Goal: Task Accomplishment & Management: Manage account settings

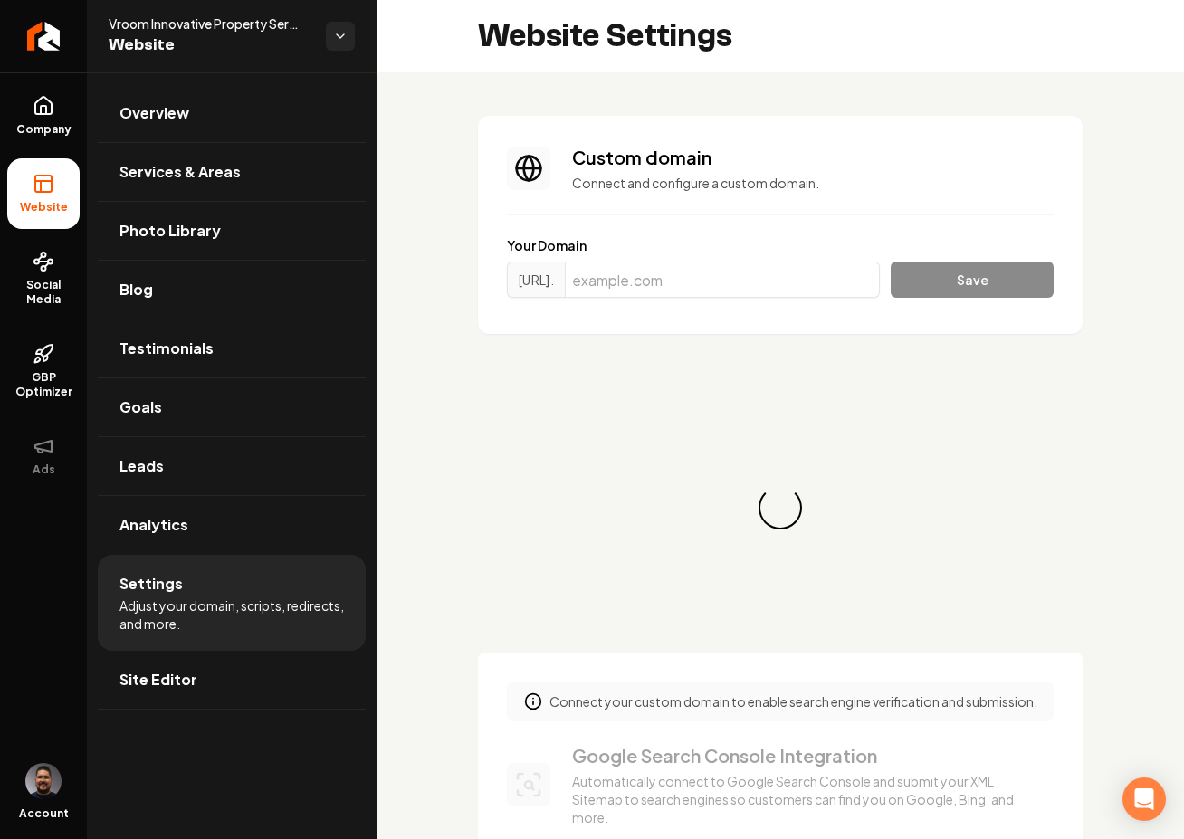
scroll to position [163, 0]
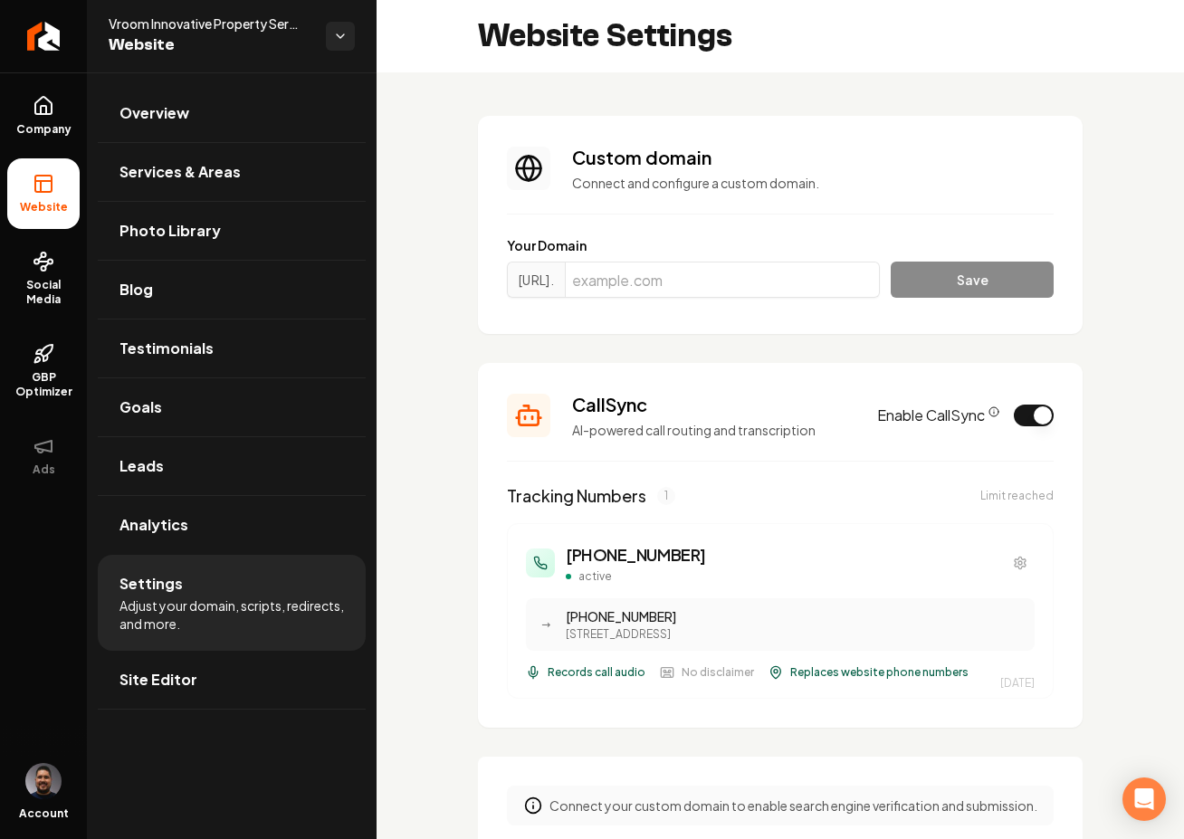
drag, startPoint x: 55, startPoint y: 306, endPoint x: 408, endPoint y: 232, distance: 360.7
click at [55, 305] on span "Social Media" at bounding box center [43, 292] width 72 height 29
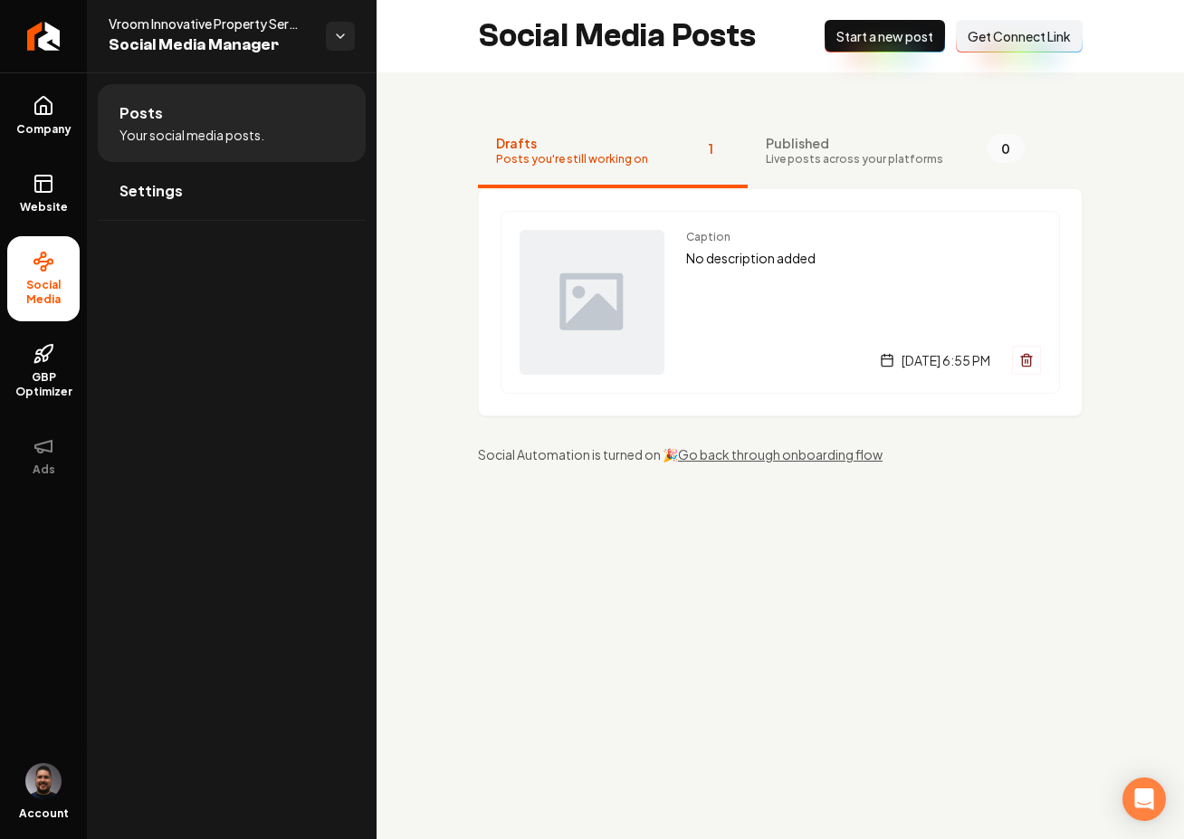
click at [977, 35] on span "Get Connect Link" at bounding box center [1018, 36] width 103 height 18
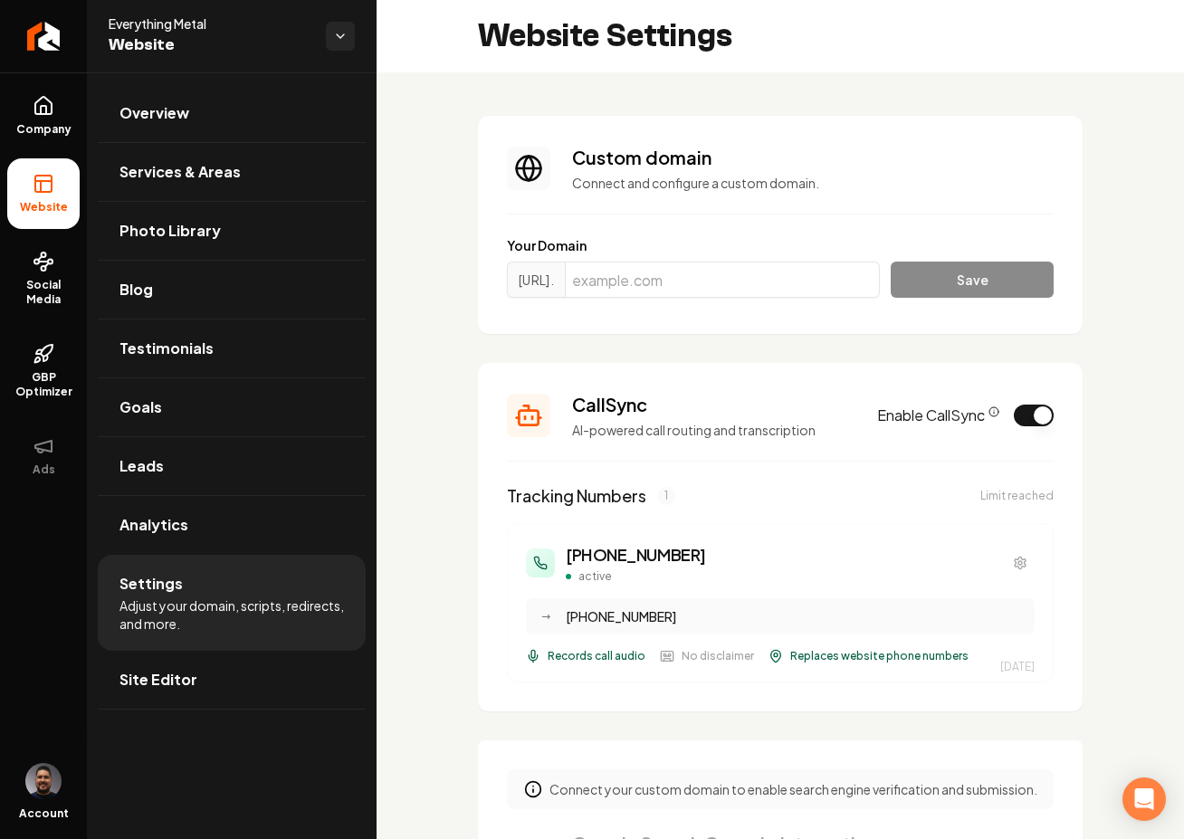
scroll to position [163, 0]
drag, startPoint x: 43, startPoint y: 126, endPoint x: 104, endPoint y: 112, distance: 62.1
click at [43, 125] on span "Company" at bounding box center [44, 129] width 70 height 14
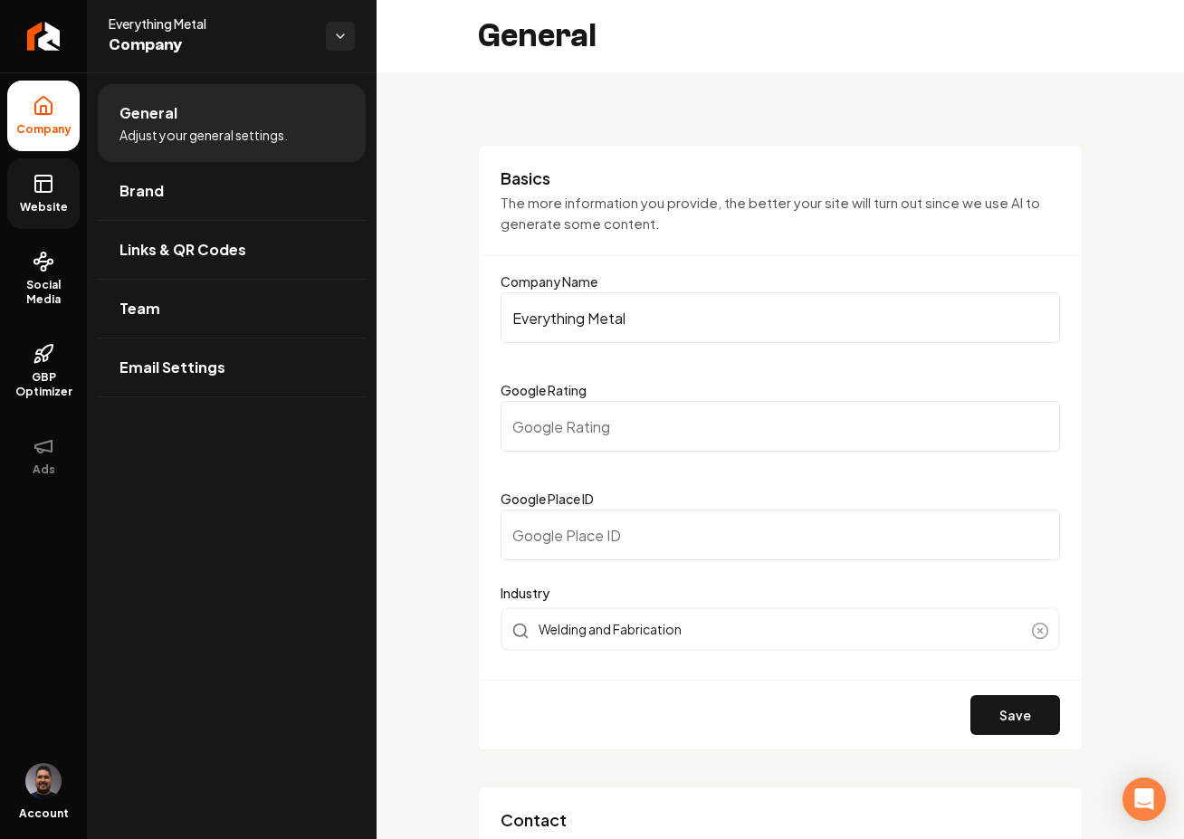
click at [72, 214] on link "Website" at bounding box center [43, 193] width 72 height 71
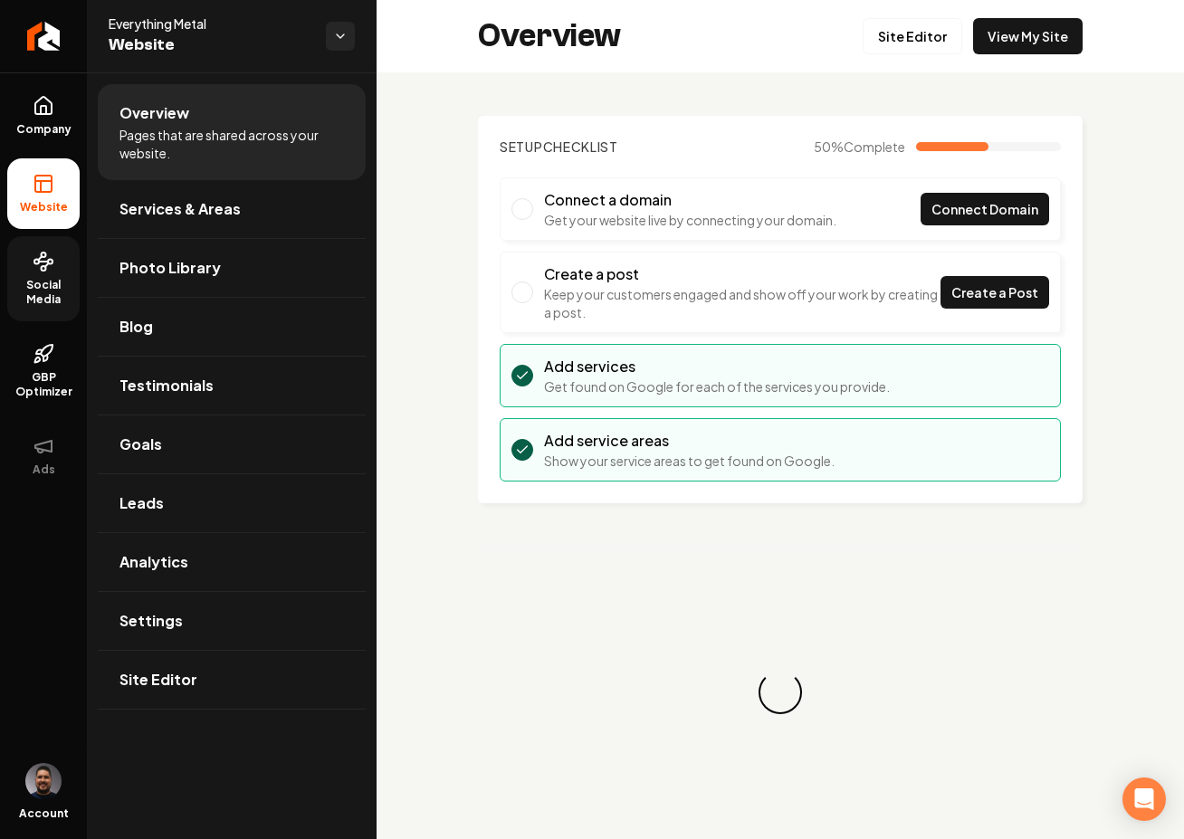
click at [50, 293] on span "Social Media" at bounding box center [43, 292] width 72 height 29
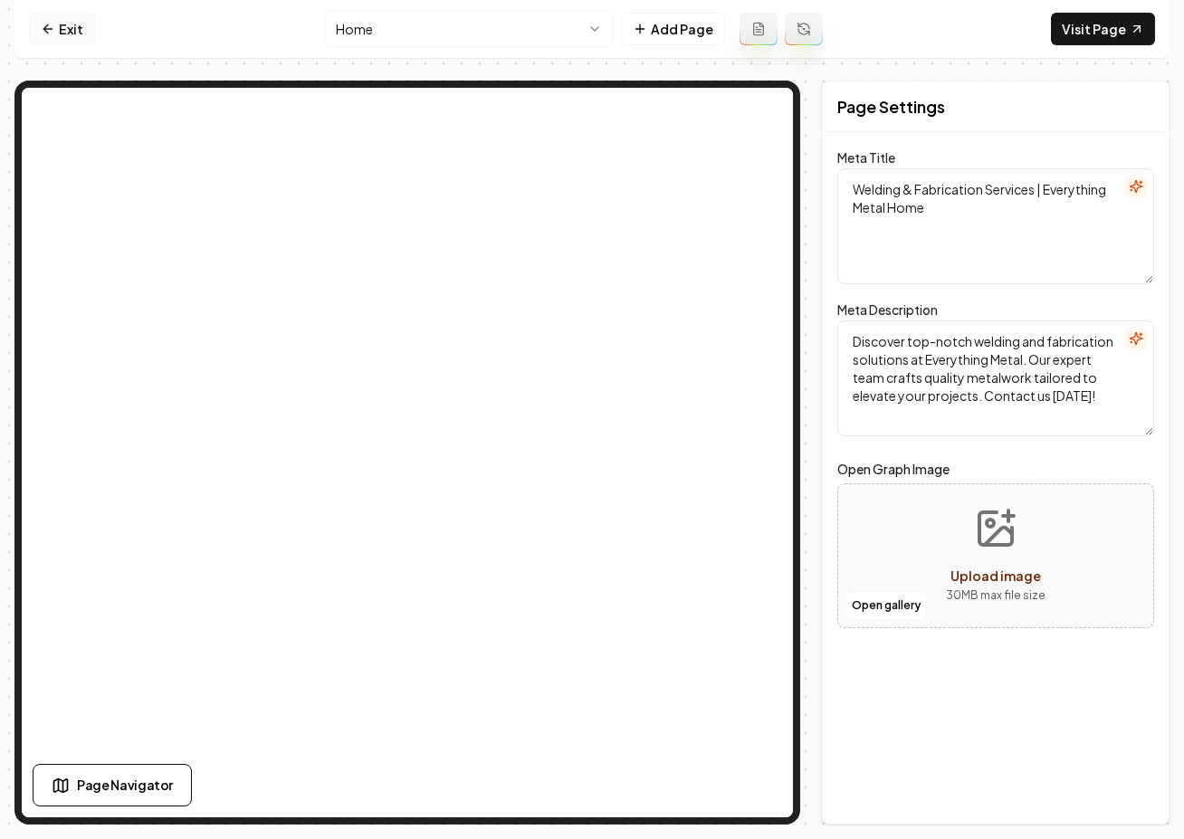
click at [80, 31] on link "Exit" at bounding box center [62, 29] width 66 height 33
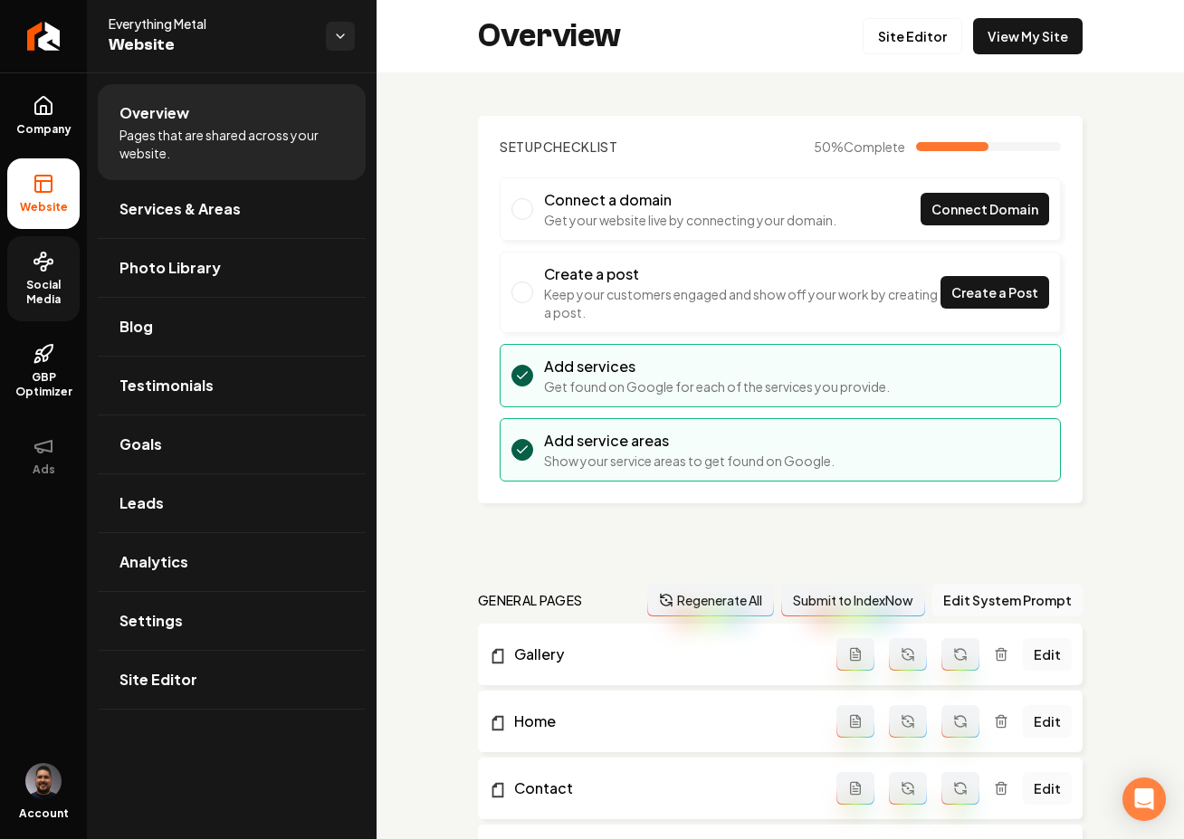
click at [13, 278] on span "Social Media" at bounding box center [43, 292] width 72 height 29
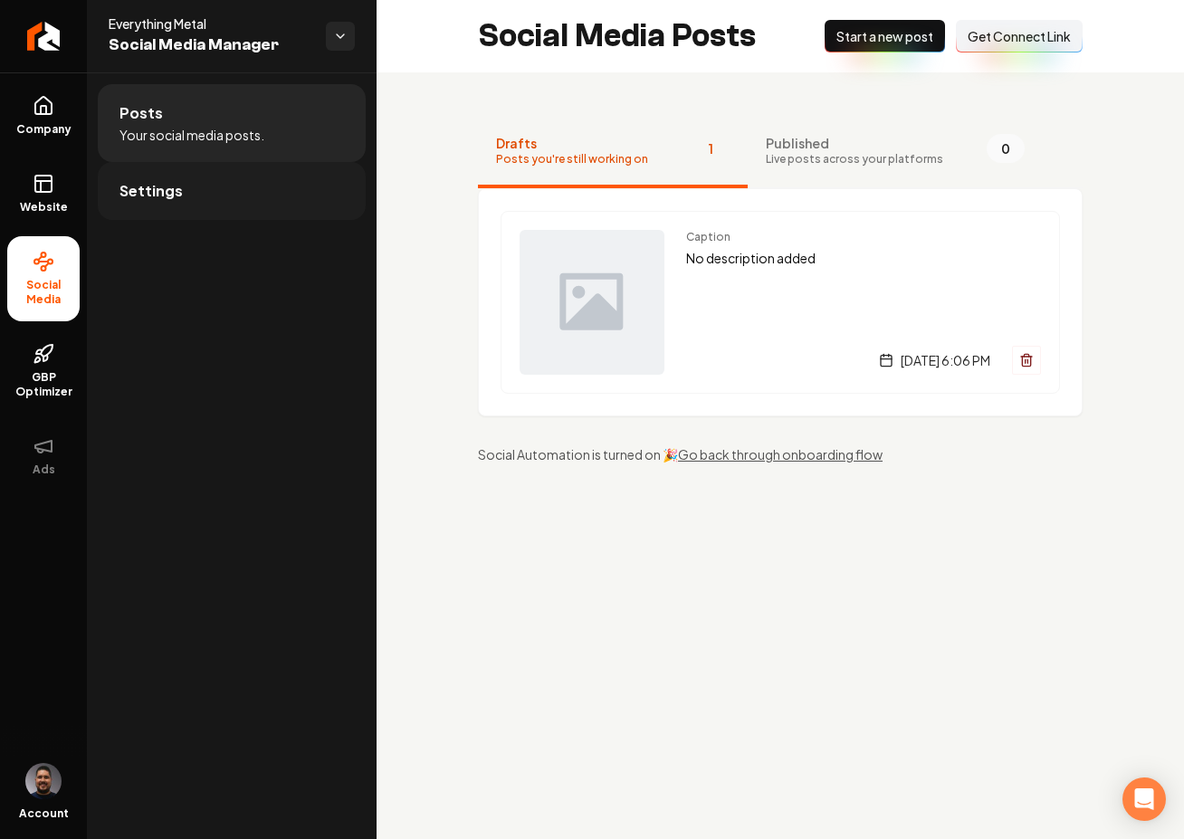
click at [202, 192] on link "Settings" at bounding box center [232, 191] width 268 height 58
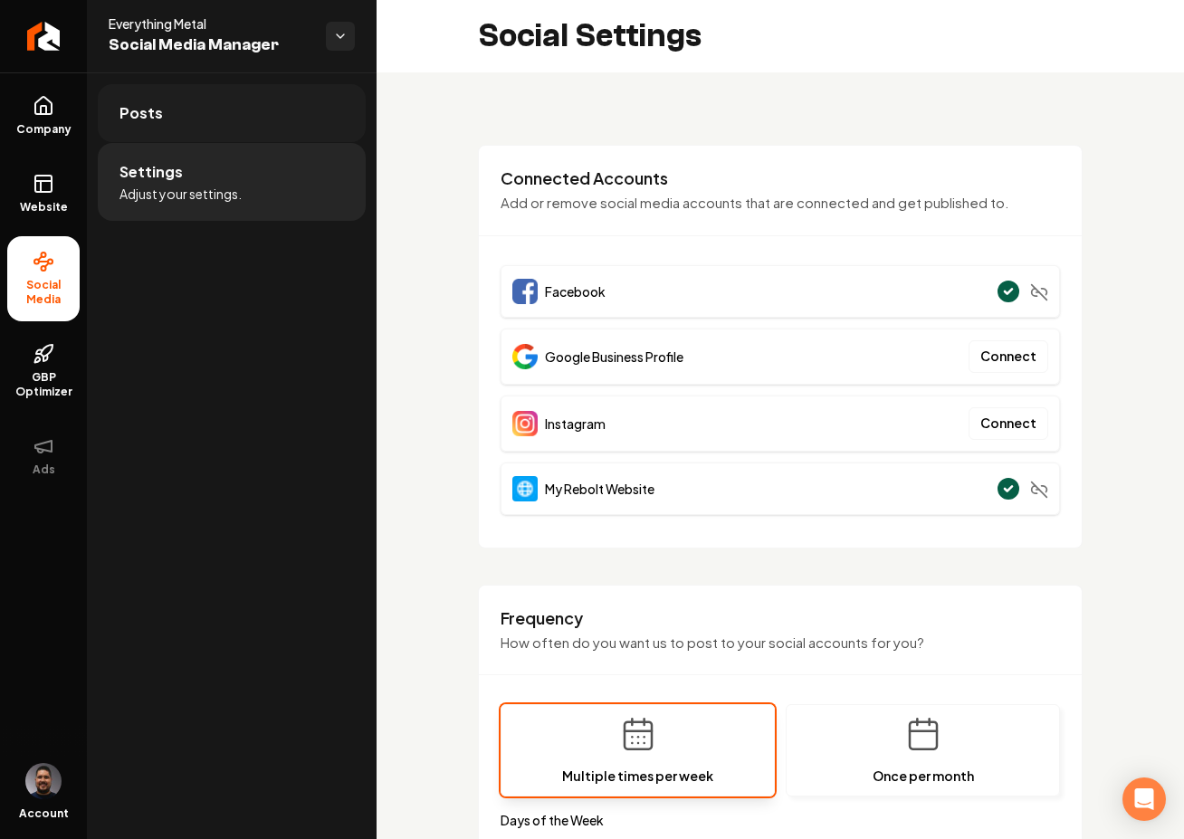
click at [234, 129] on link "Posts" at bounding box center [232, 113] width 268 height 58
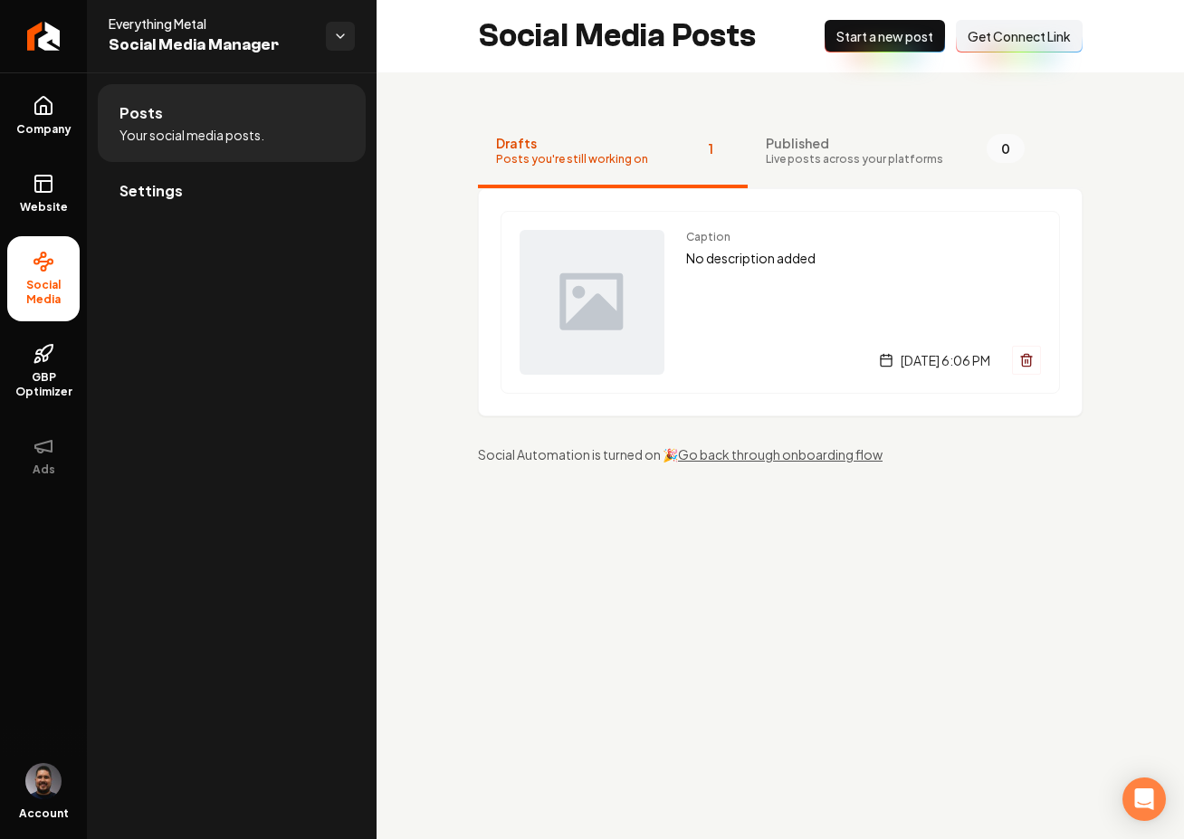
click at [1011, 29] on span "Get Connect Link" at bounding box center [1018, 36] width 103 height 18
